Goal: Information Seeking & Learning: Learn about a topic

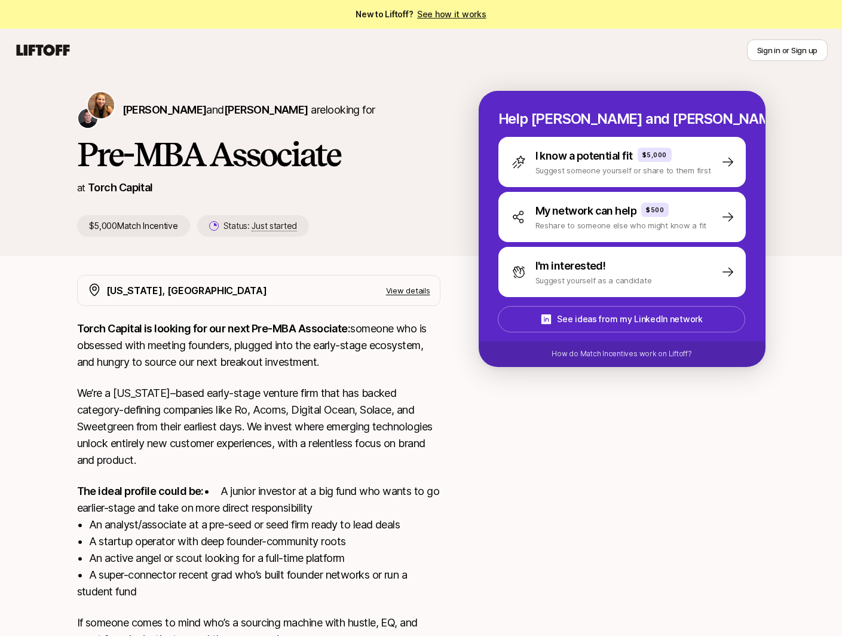
click at [209, 326] on strong "Torch Capital is looking for our next Pre-MBA Associate:" at bounding box center [214, 328] width 274 height 13
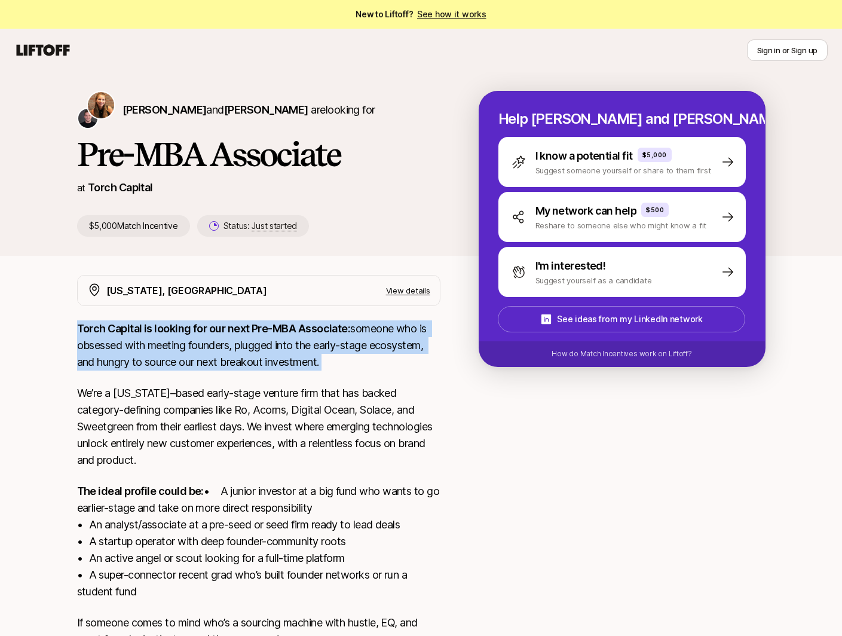
click at [209, 326] on strong "Torch Capital is looking for our next Pre-MBA Associate:" at bounding box center [214, 328] width 274 height 13
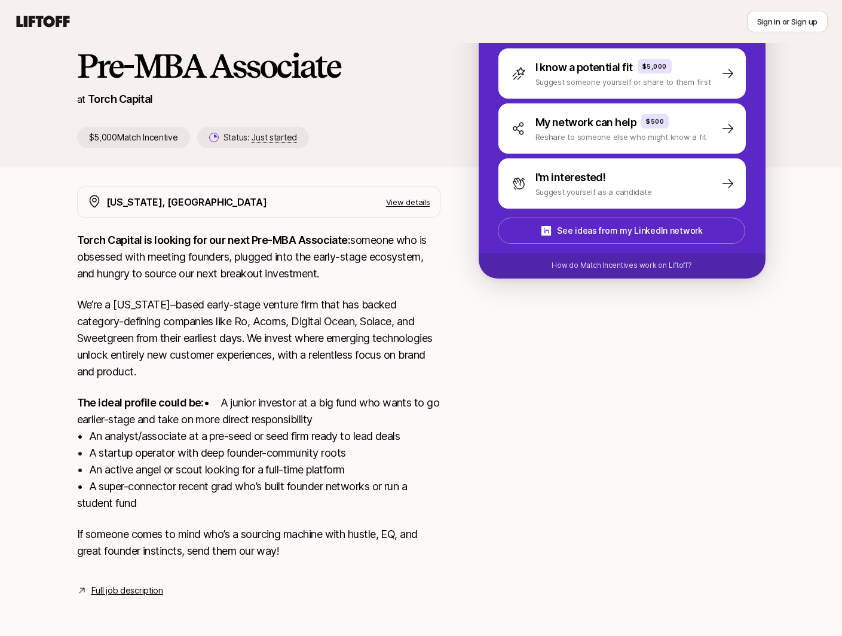
scroll to position [105, 0]
click at [188, 397] on p "The ideal profile could be: • A junior investor at a big fund who wants to go e…" at bounding box center [258, 452] width 363 height 117
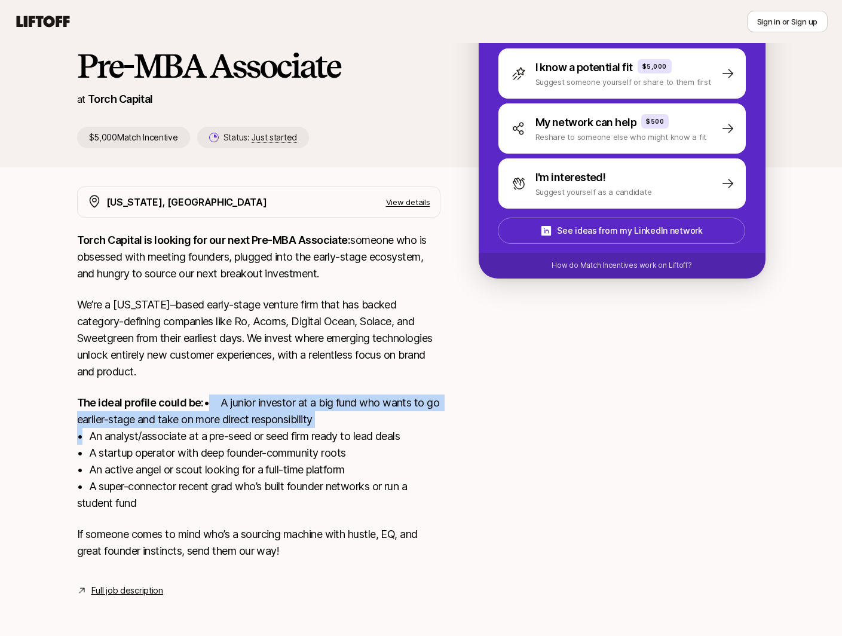
click at [188, 397] on p "The ideal profile could be: • A junior investor at a big fund who wants to go e…" at bounding box center [258, 452] width 363 height 117
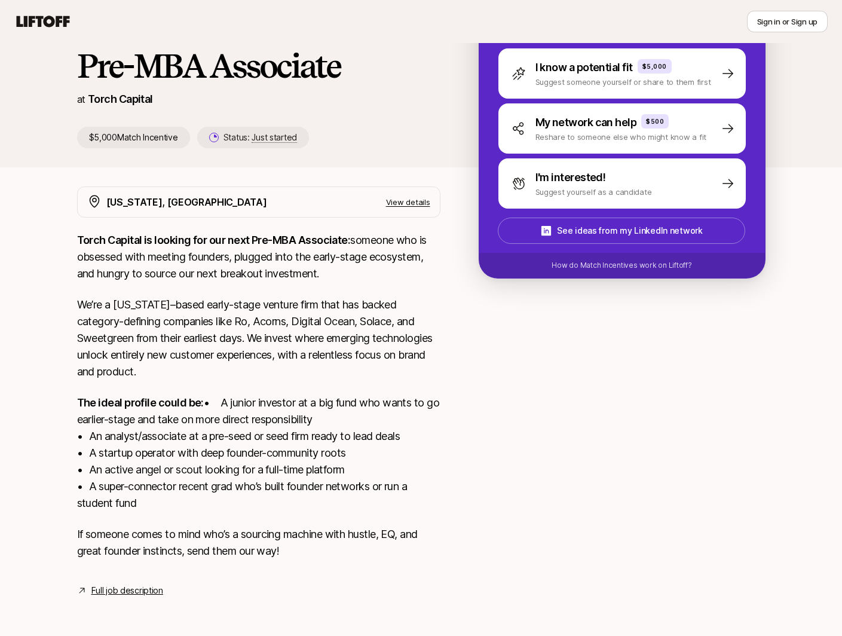
click at [168, 443] on p "The ideal profile could be: • A junior investor at a big fund who wants to go e…" at bounding box center [258, 452] width 363 height 117
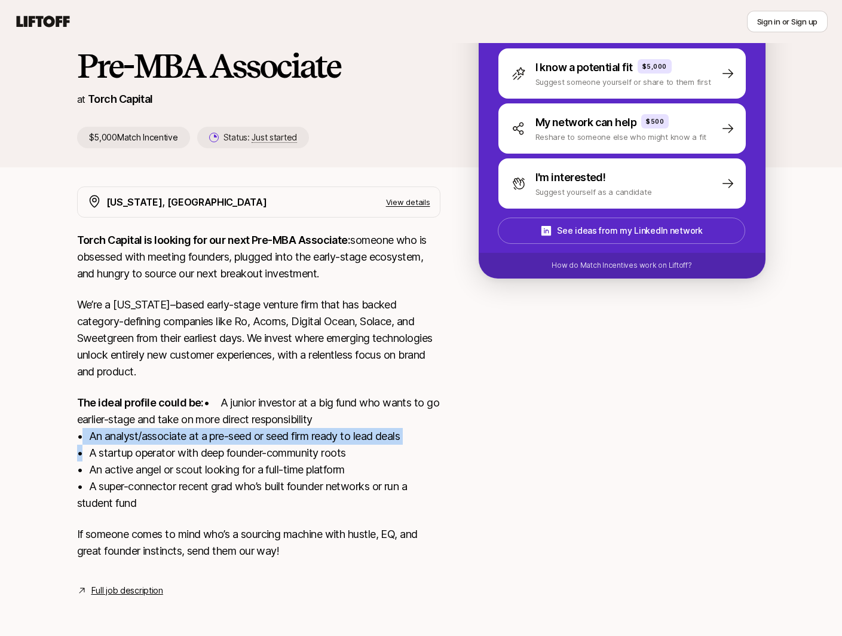
click at [168, 443] on p "The ideal profile could be: • A junior investor at a big fund who wants to go e…" at bounding box center [258, 452] width 363 height 117
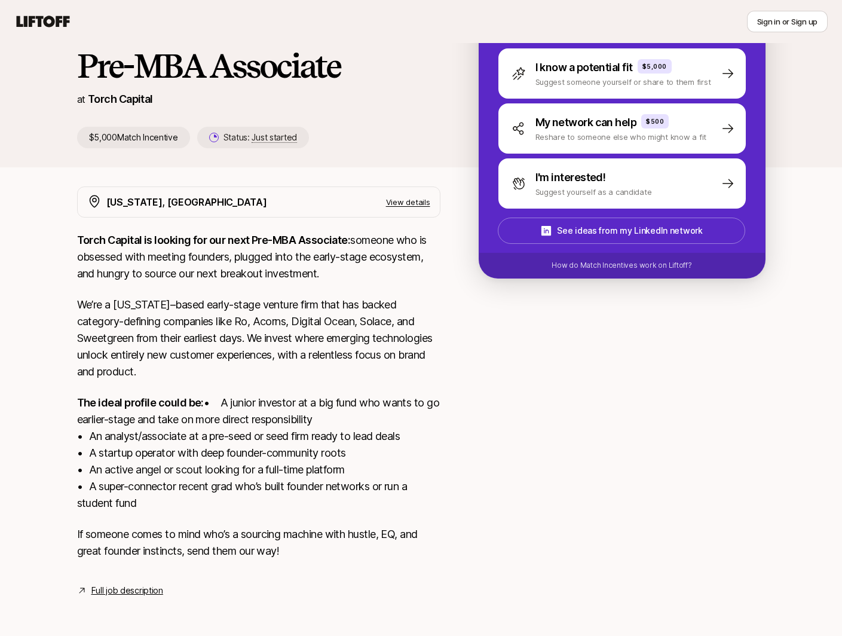
click at [163, 462] on p "The ideal profile could be: • A junior investor at a big fund who wants to go e…" at bounding box center [258, 452] width 363 height 117
click at [158, 591] on link "Full job description" at bounding box center [127, 590] width 72 height 14
